Goal: Transaction & Acquisition: Download file/media

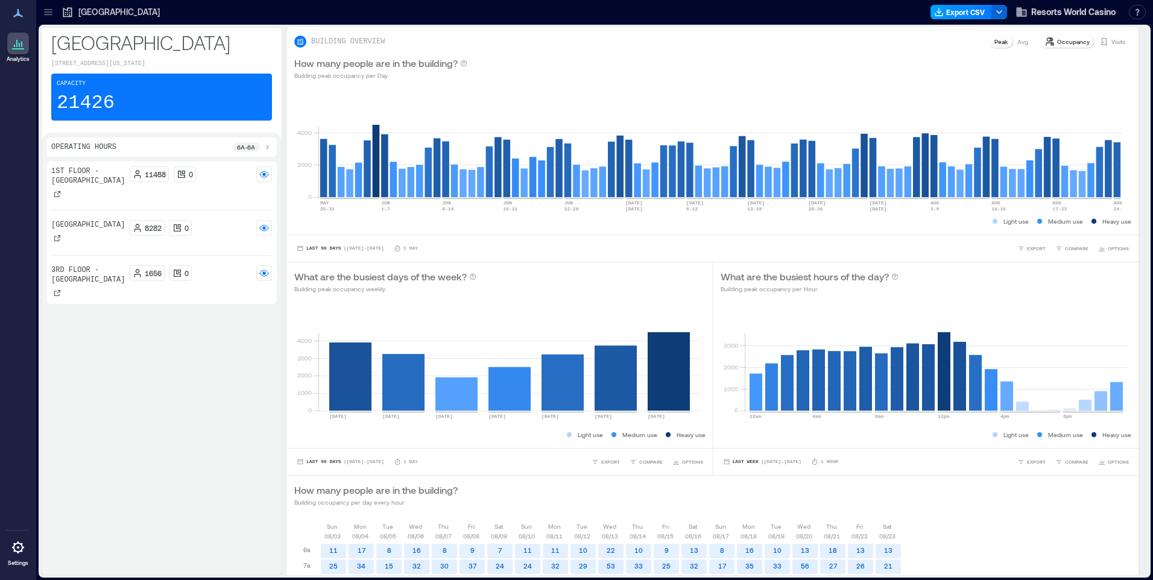
click at [950, 13] on button "Export CSV" at bounding box center [960, 12] width 61 height 14
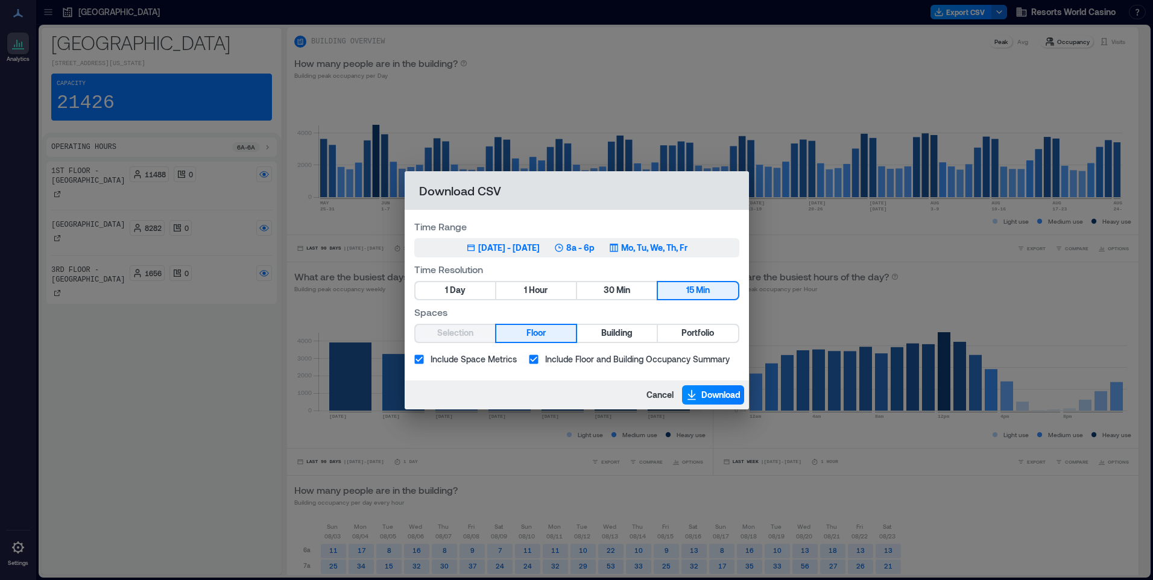
click at [619, 248] on icon "button" at bounding box center [614, 248] width 10 height 10
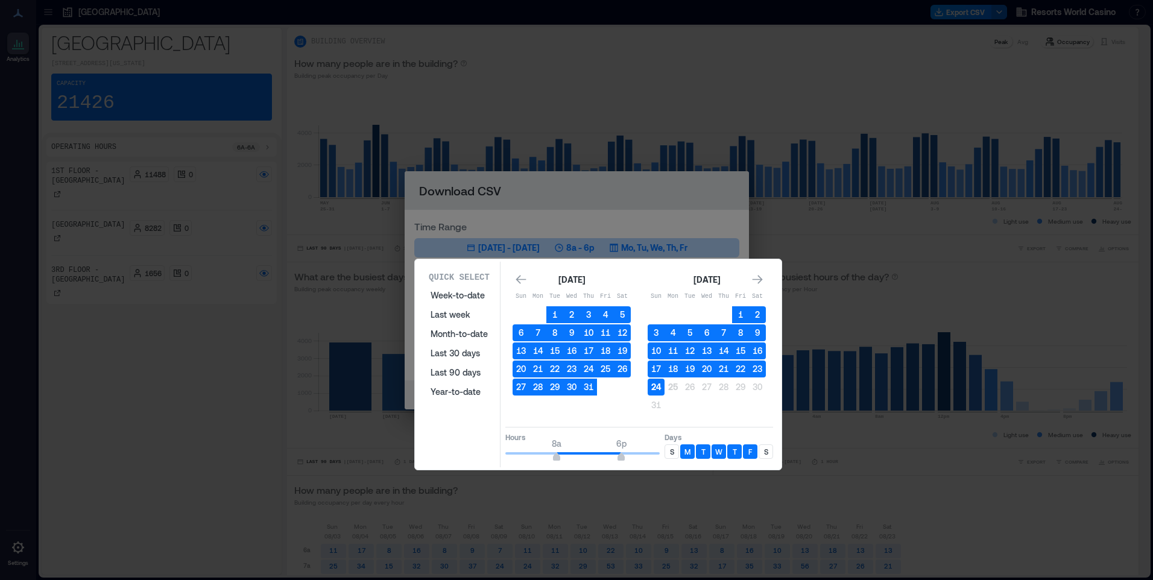
click at [651, 388] on button "24" at bounding box center [655, 387] width 17 height 17
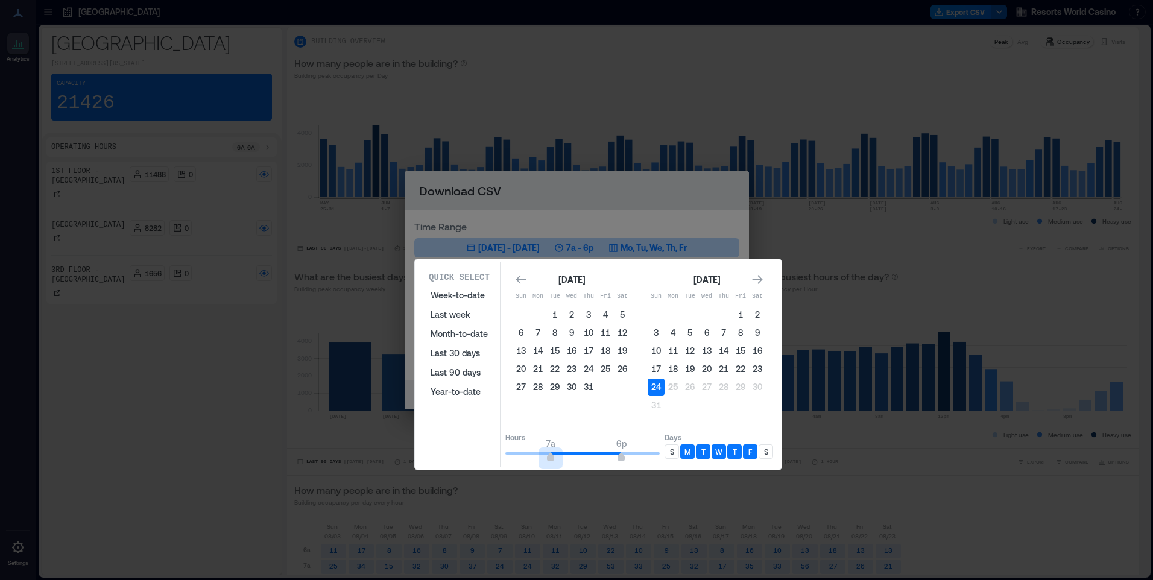
type input "*"
drag, startPoint x: 556, startPoint y: 456, endPoint x: 555, endPoint y: 449, distance: 7.3
click at [473, 458] on div "Quick Select Week-to-date Last week Month-to-date Last 30 days Last 90 days Yea…" at bounding box center [597, 365] width 359 height 206
type input "**"
drag, startPoint x: 622, startPoint y: 457, endPoint x: 677, endPoint y: 452, distance: 55.1
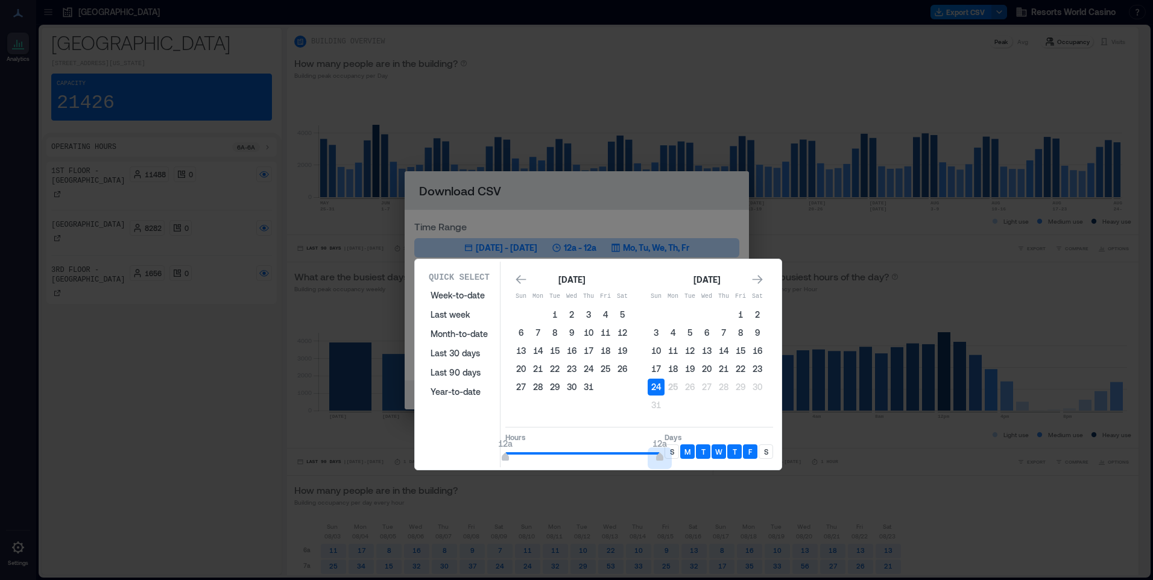
click at [675, 451] on div "Hours 12a 12a Days S M T W T F S" at bounding box center [639, 445] width 268 height 36
click at [672, 451] on p "S" at bounding box center [672, 452] width 4 height 10
click at [770, 453] on div "S" at bounding box center [765, 451] width 14 height 14
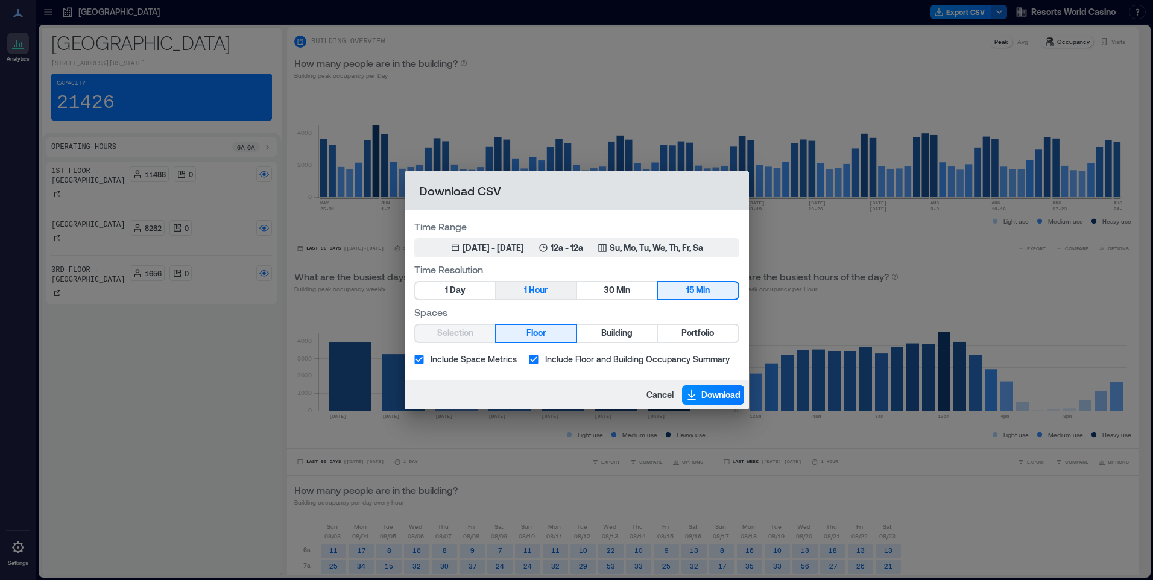
click at [524, 294] on span "1" at bounding box center [525, 290] width 3 height 15
click at [628, 337] on span "Building" at bounding box center [616, 333] width 31 height 15
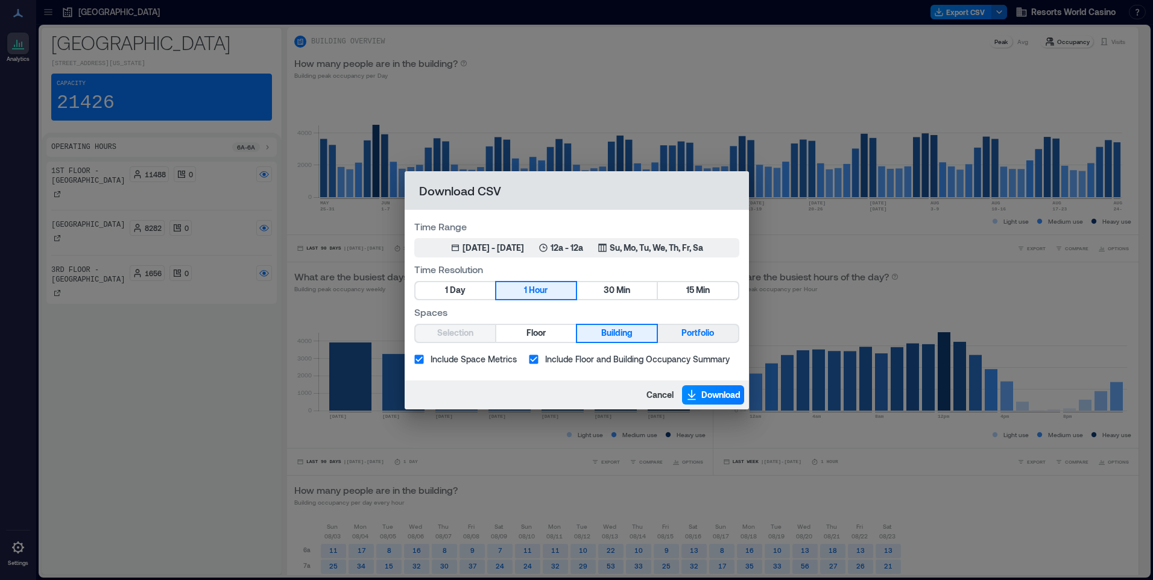
click at [704, 341] on button "Portfolio" at bounding box center [698, 333] width 80 height 17
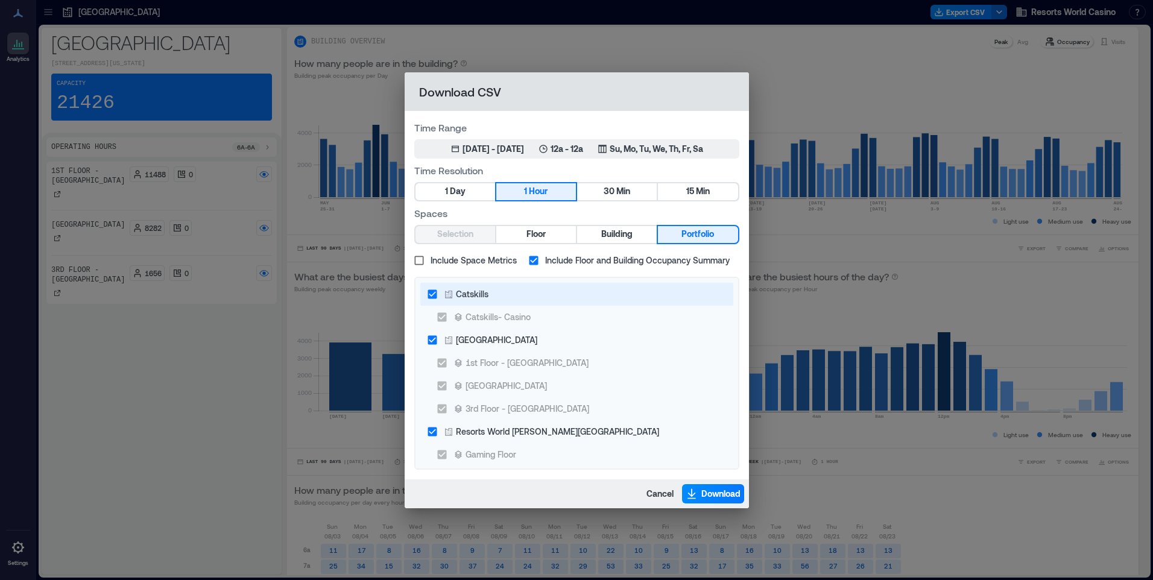
drag, startPoint x: 464, startPoint y: 289, endPoint x: 478, endPoint y: 426, distance: 137.0
click at [464, 290] on div "Catskills" at bounding box center [472, 294] width 33 height 13
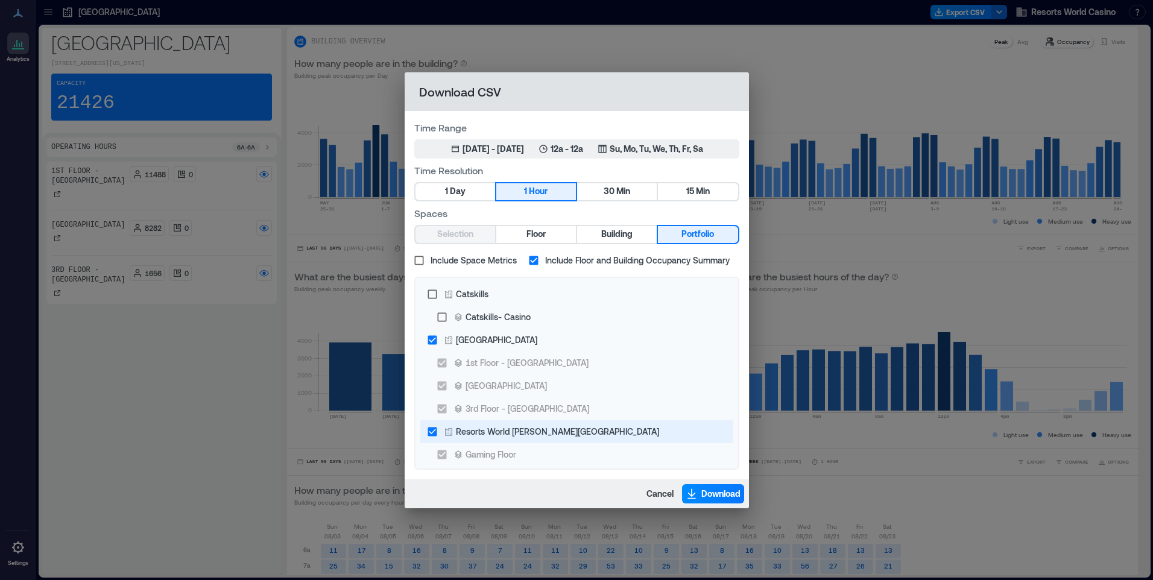
click at [479, 430] on div "Resorts World [PERSON_NAME][GEOGRAPHIC_DATA]" at bounding box center [557, 431] width 203 height 13
click at [719, 490] on span "Download" at bounding box center [720, 494] width 39 height 12
